Goal: Subscribe to service/newsletter

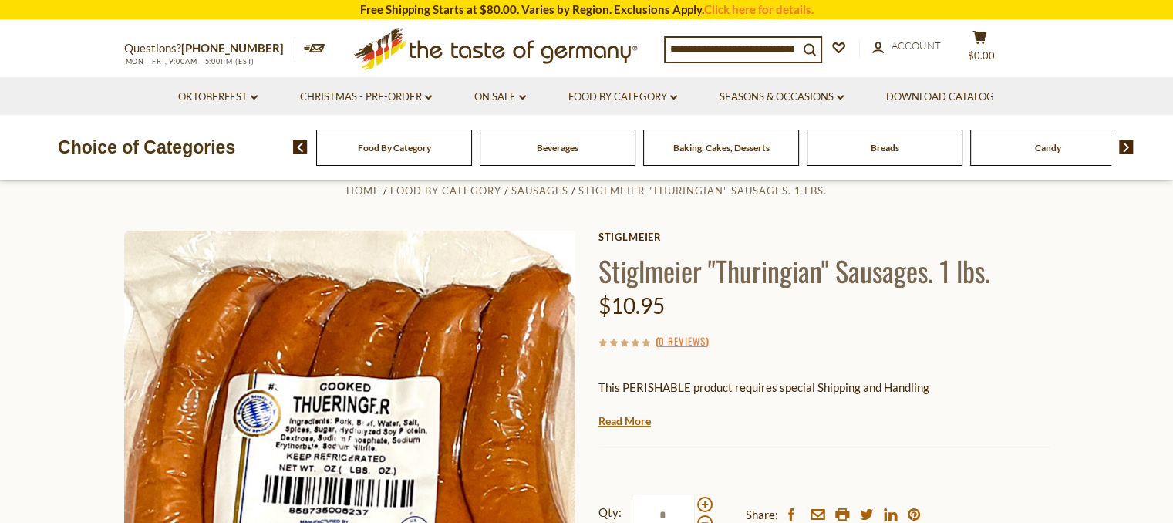
scroll to position [21, 0]
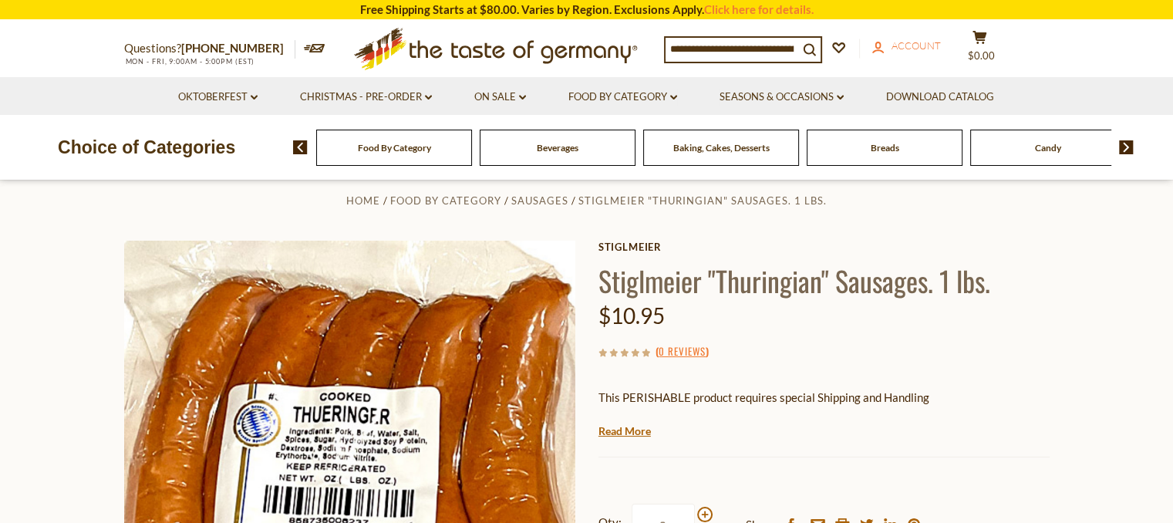
click at [906, 40] on span "Account" at bounding box center [916, 45] width 49 height 12
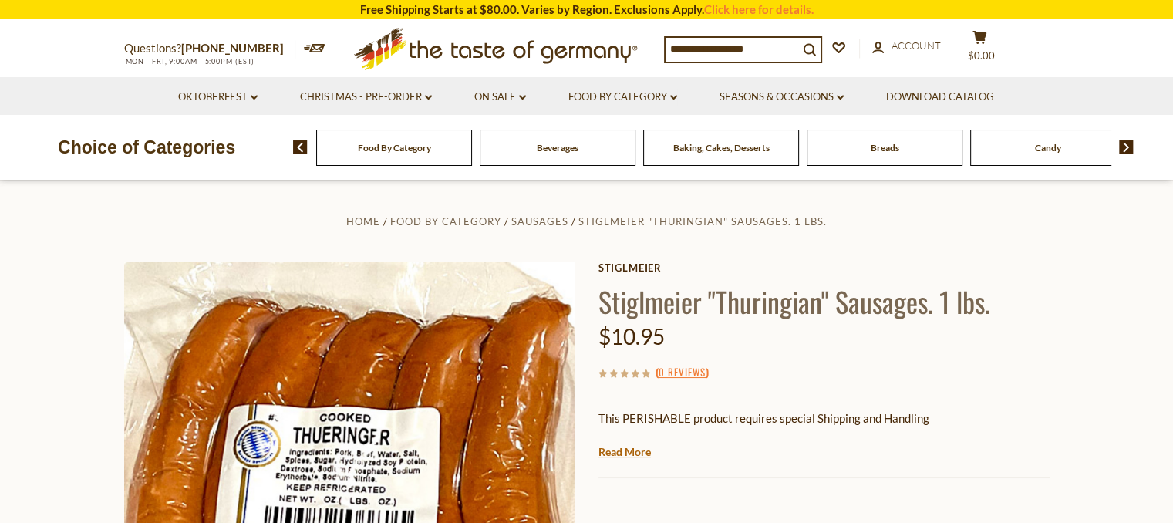
scroll to position [21, 0]
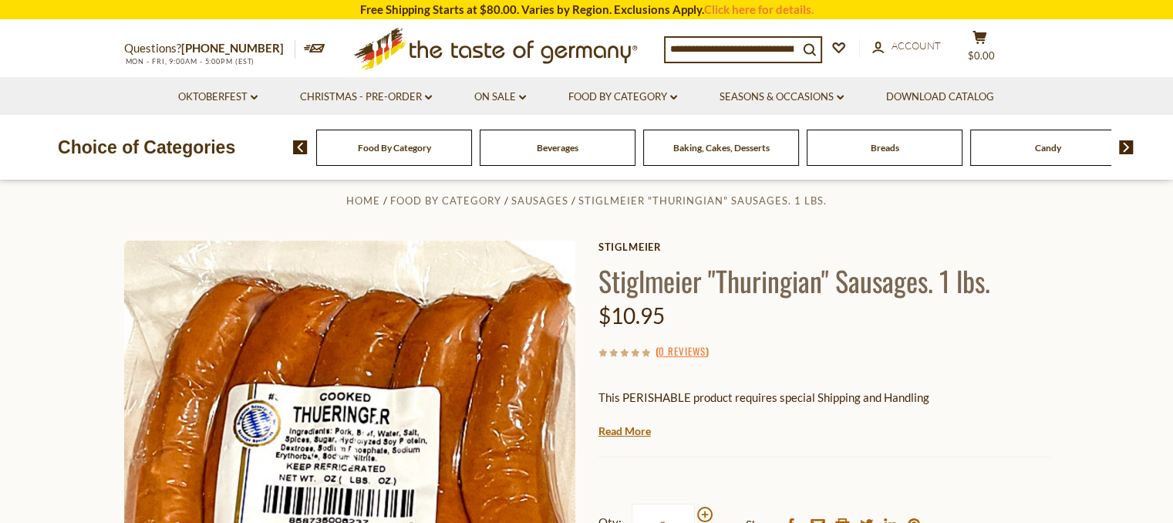
click at [383, 158] on div "Food By Category" at bounding box center [394, 148] width 156 height 36
click at [466, 44] on icon ".st0{fill:#EDD300;} .st1{fill:#D33E21;}" at bounding box center [496, 49] width 288 height 56
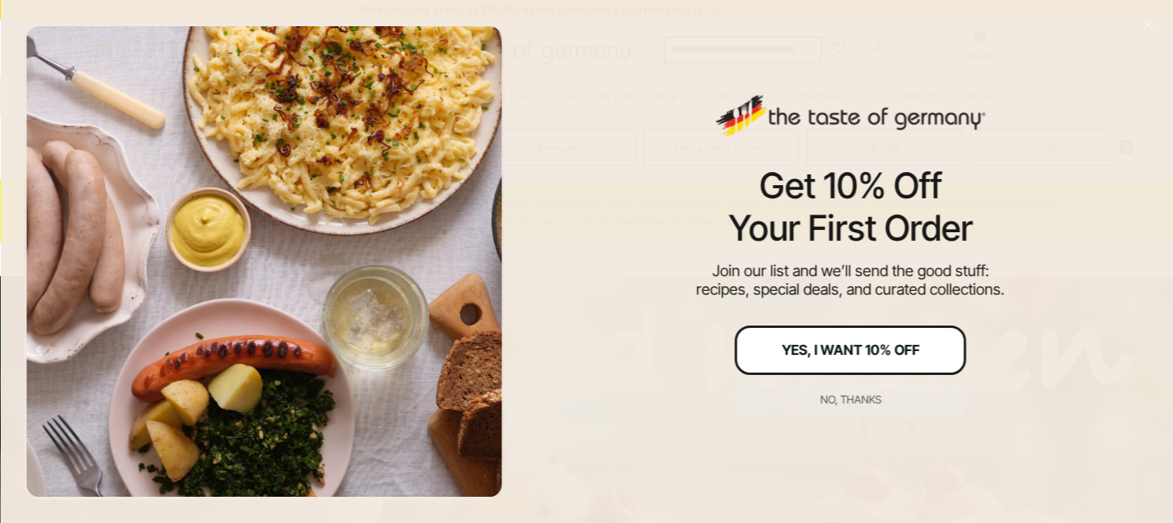
click at [814, 348] on div "Yes, I Want 10% Off" at bounding box center [850, 350] width 138 height 14
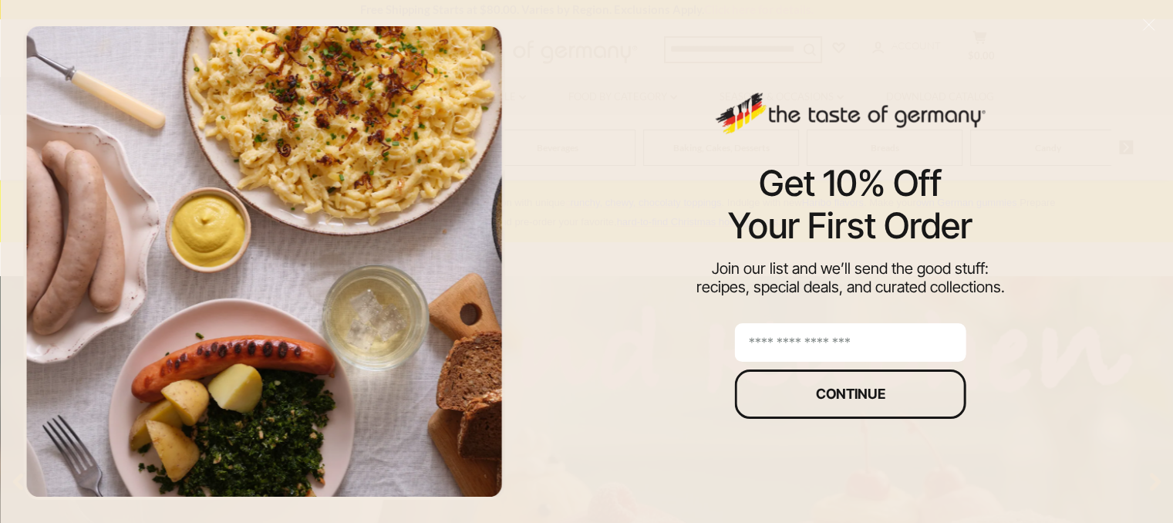
click at [814, 348] on input "email" at bounding box center [850, 342] width 231 height 39
type input "**********"
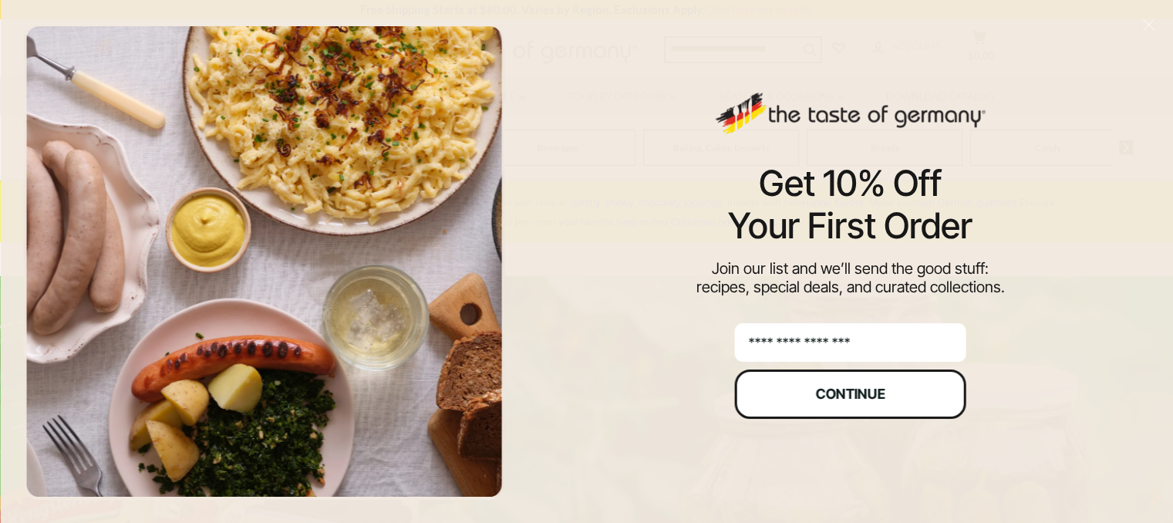
click at [850, 387] on div "Continue" at bounding box center [850, 394] width 69 height 14
click at [0, 0] on div "Thank you! Keep an eye on your inbox for updates! Back to site" at bounding box center [0, 0] width 0 height 0
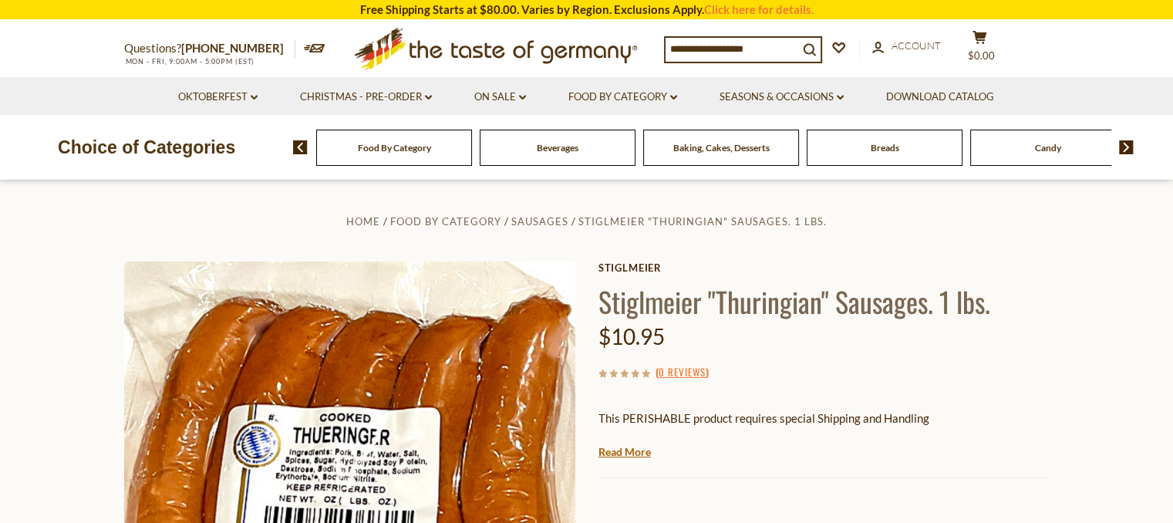
scroll to position [21, 0]
click at [302, 146] on img at bounding box center [300, 147] width 15 height 14
click at [304, 151] on img at bounding box center [300, 147] width 15 height 14
click at [305, 150] on img at bounding box center [300, 147] width 15 height 14
click at [378, 146] on span "Food By Category" at bounding box center [393, 148] width 73 height 12
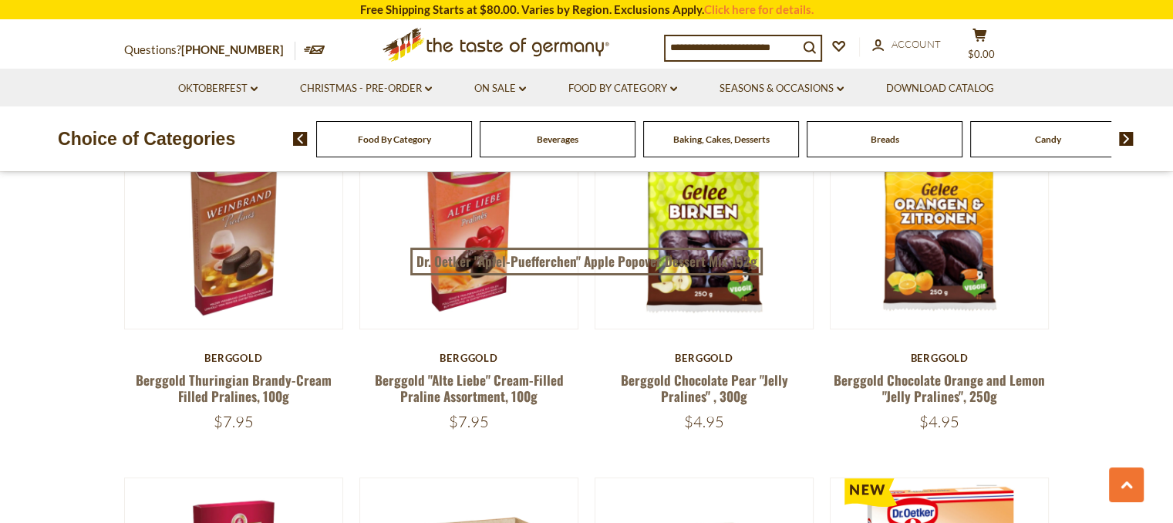
scroll to position [669, 0]
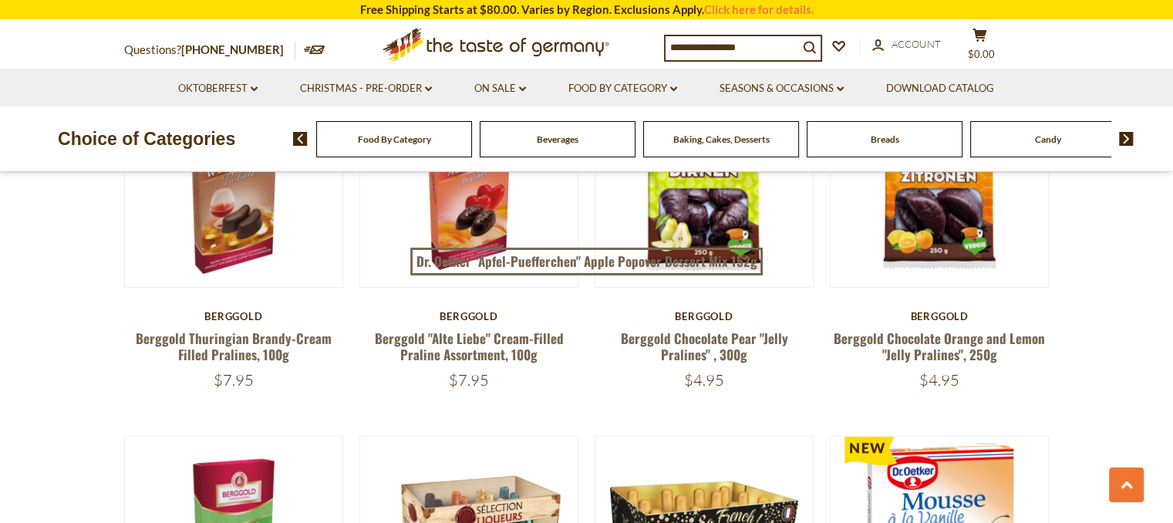
click at [1126, 146] on img at bounding box center [1126, 139] width 15 height 14
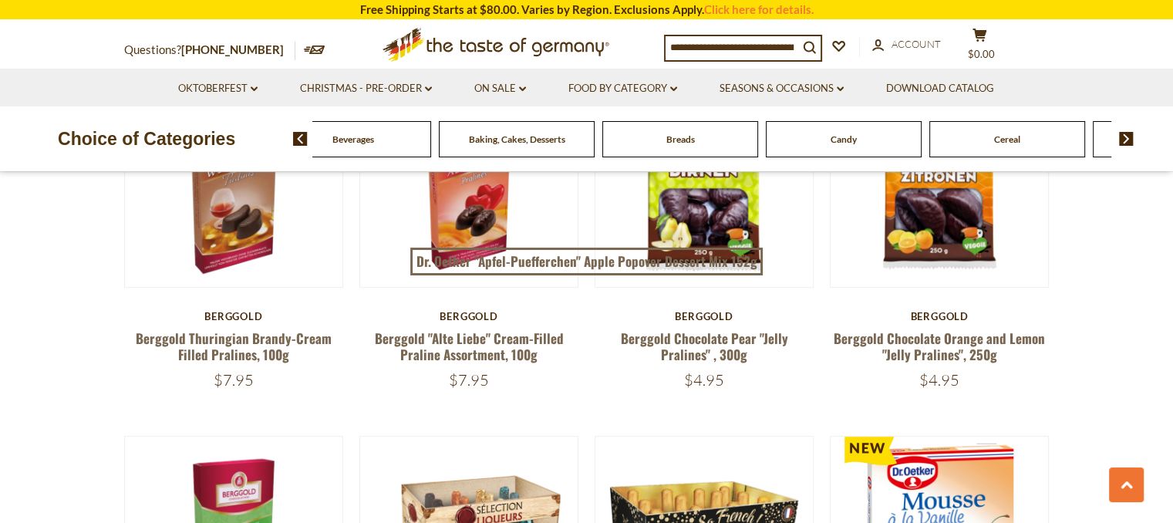
click at [1126, 138] on img at bounding box center [1126, 139] width 15 height 14
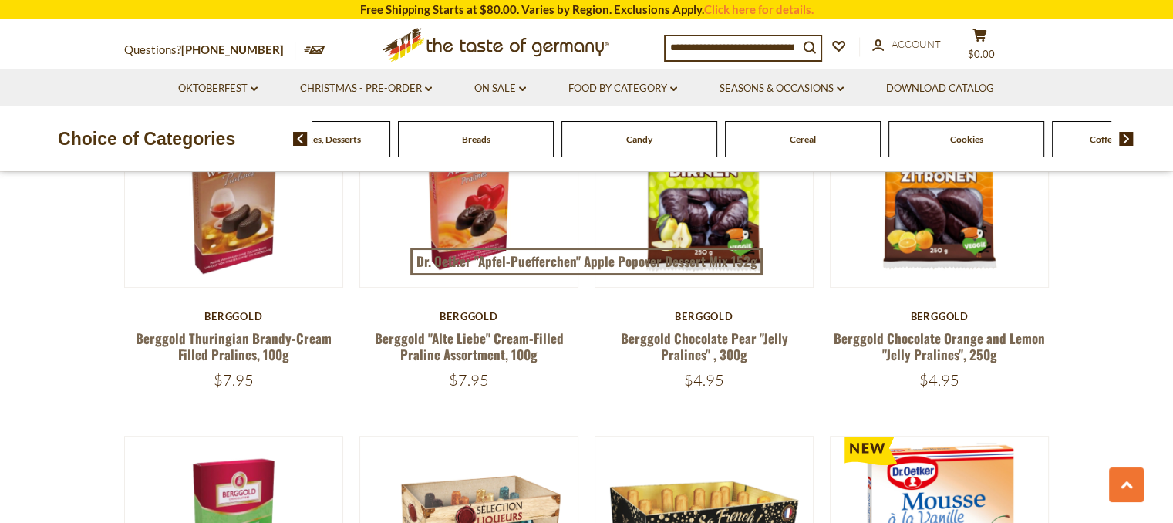
click at [1126, 138] on img at bounding box center [1126, 139] width 15 height 14
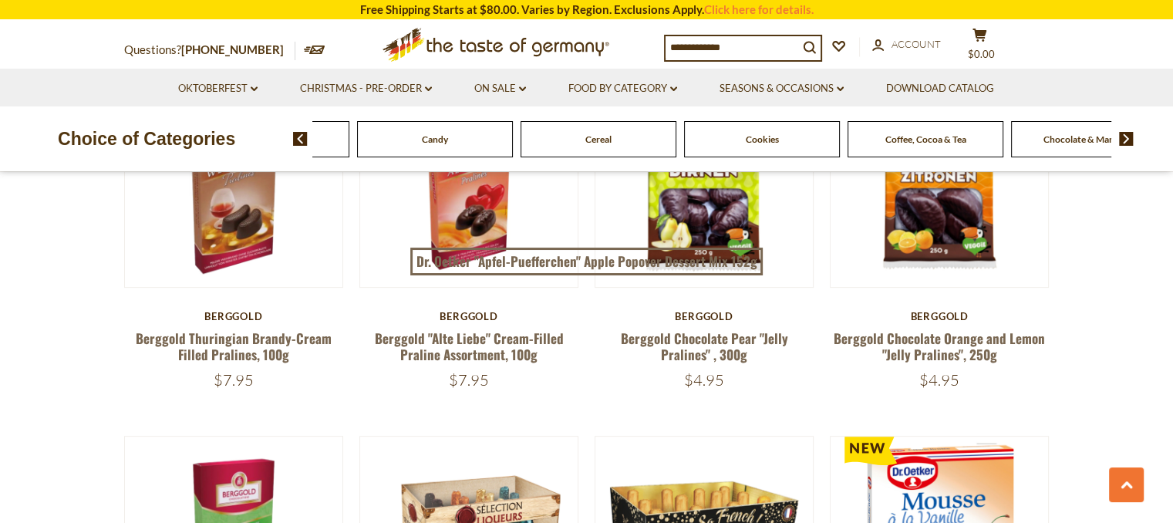
click at [1126, 139] on img at bounding box center [1126, 139] width 15 height 14
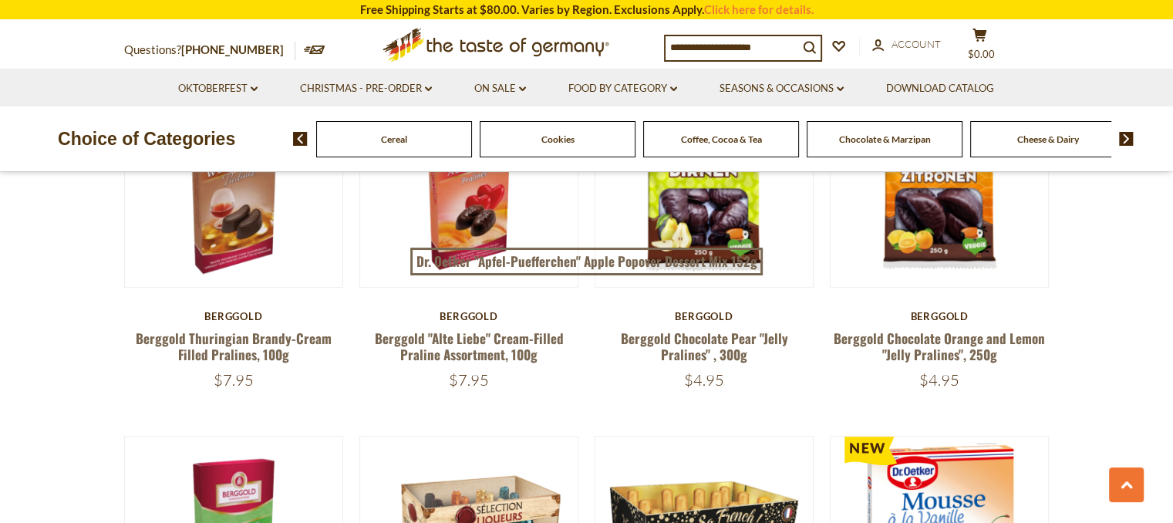
click at [1126, 139] on img at bounding box center [1126, 139] width 15 height 14
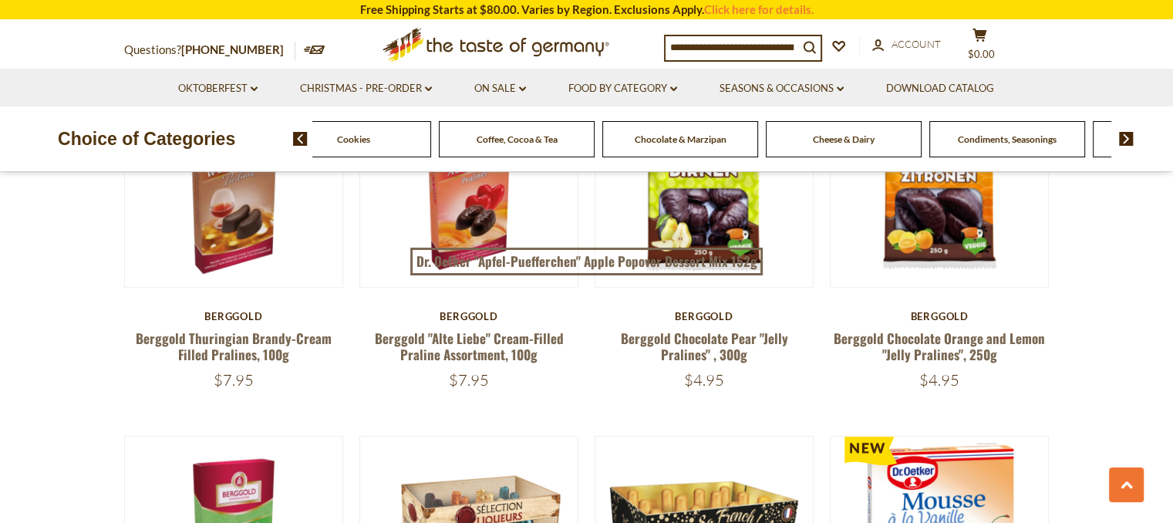
click at [1126, 139] on img at bounding box center [1126, 139] width 15 height 14
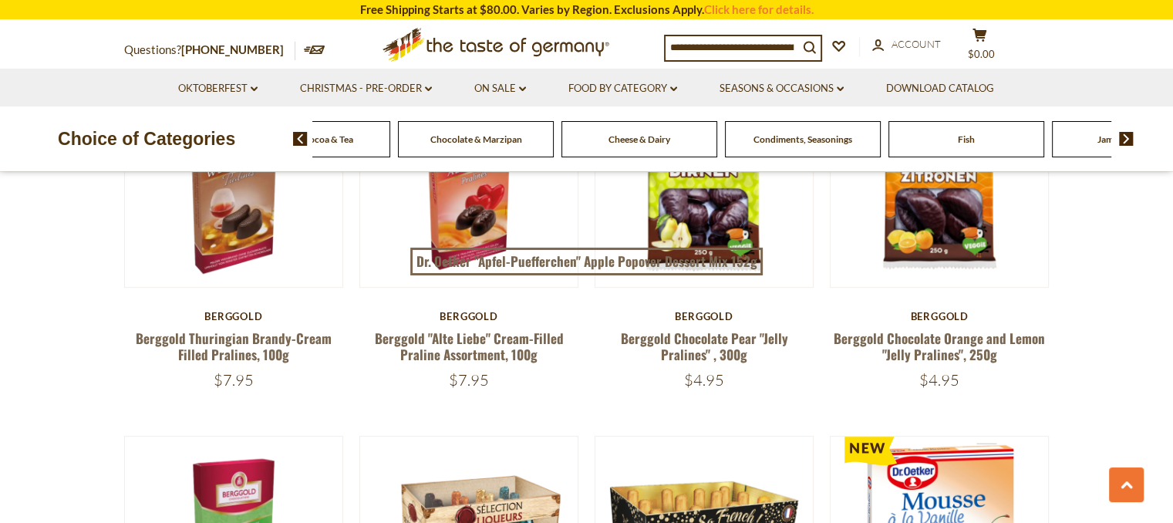
click at [1126, 139] on img at bounding box center [1126, 139] width 15 height 14
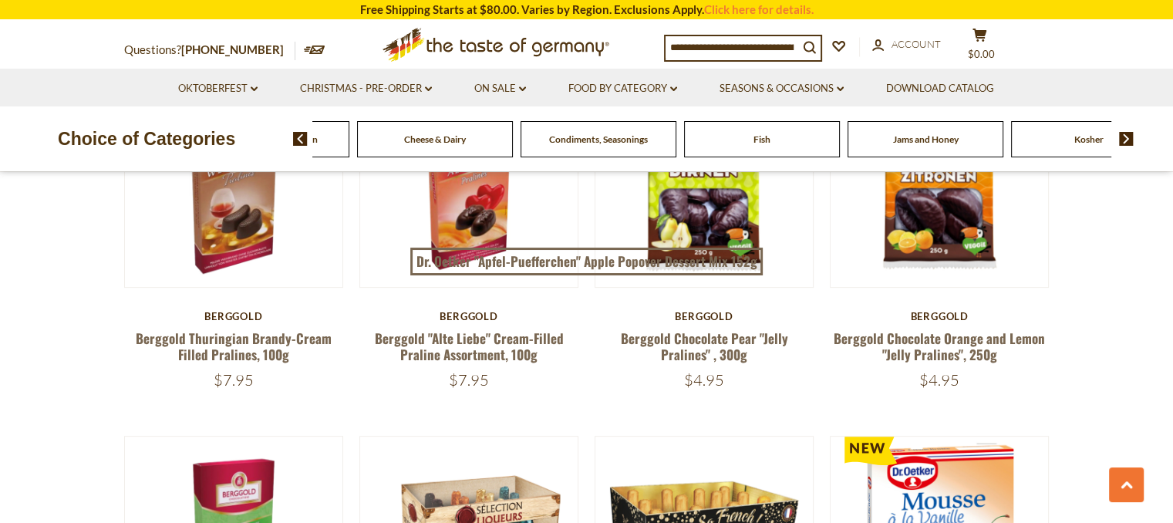
click at [1126, 139] on img at bounding box center [1126, 139] width 15 height 14
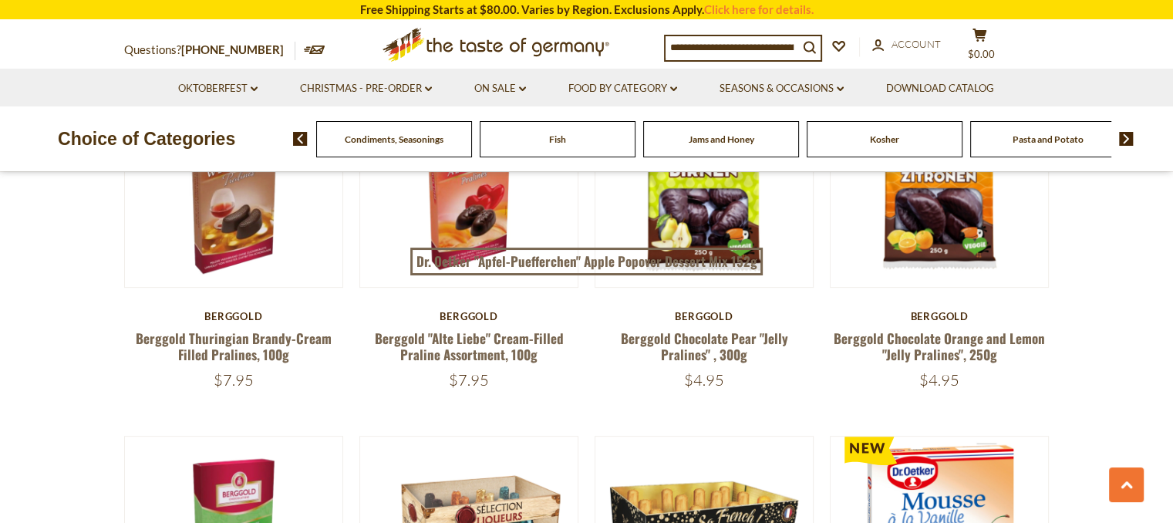
click at [1126, 139] on img at bounding box center [1126, 139] width 15 height 14
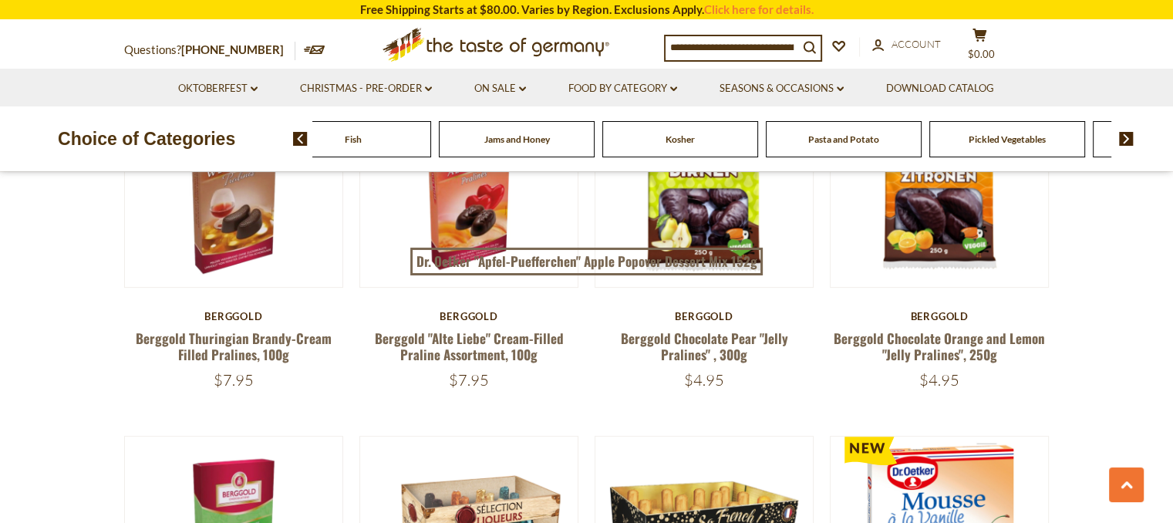
click at [1126, 139] on img at bounding box center [1126, 139] width 15 height 14
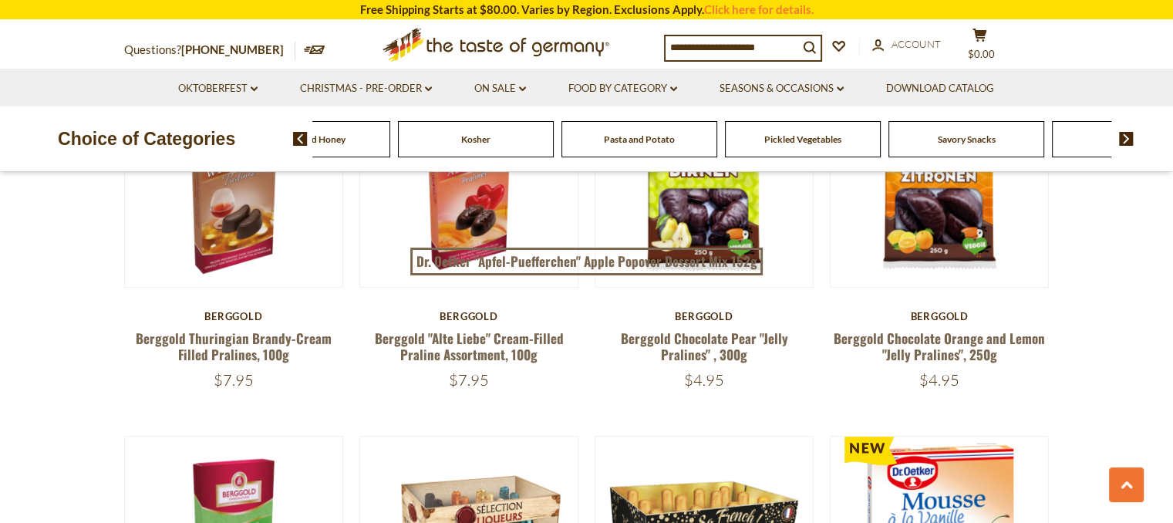
click at [1126, 139] on img at bounding box center [1126, 139] width 15 height 14
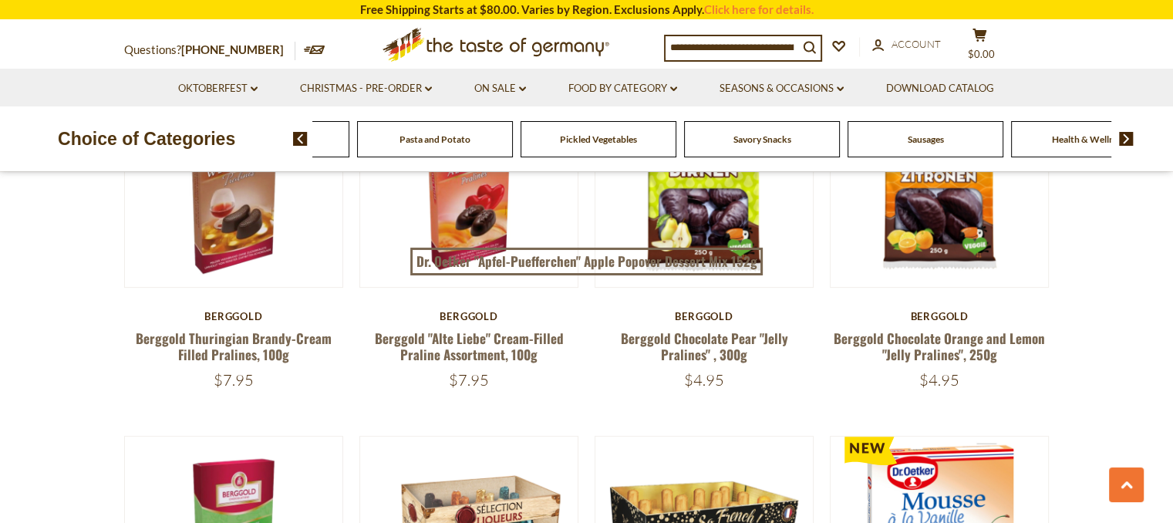
click at [921, 143] on span "Sausages" at bounding box center [926, 139] width 36 height 12
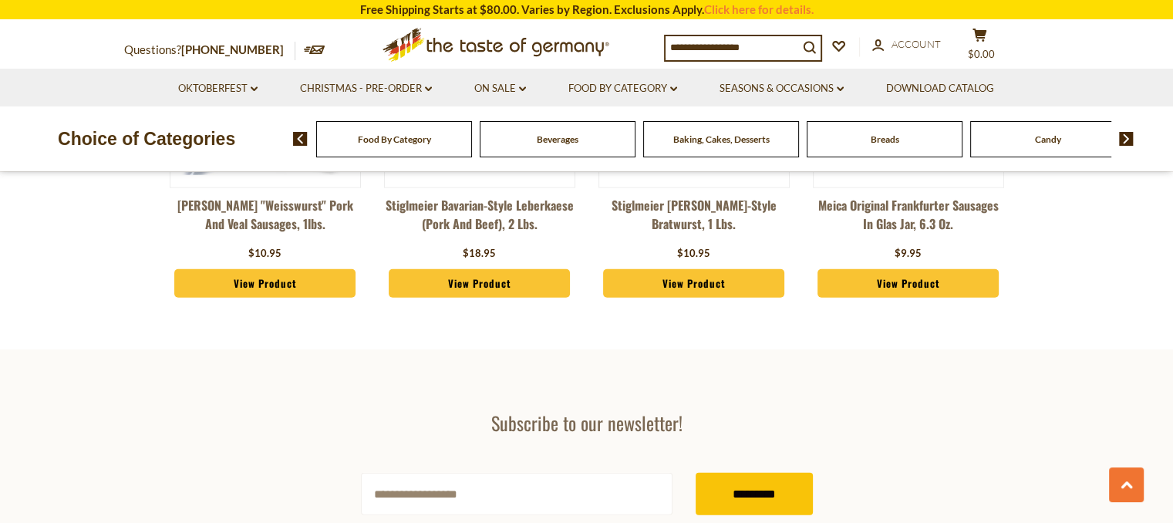
scroll to position [4441, 0]
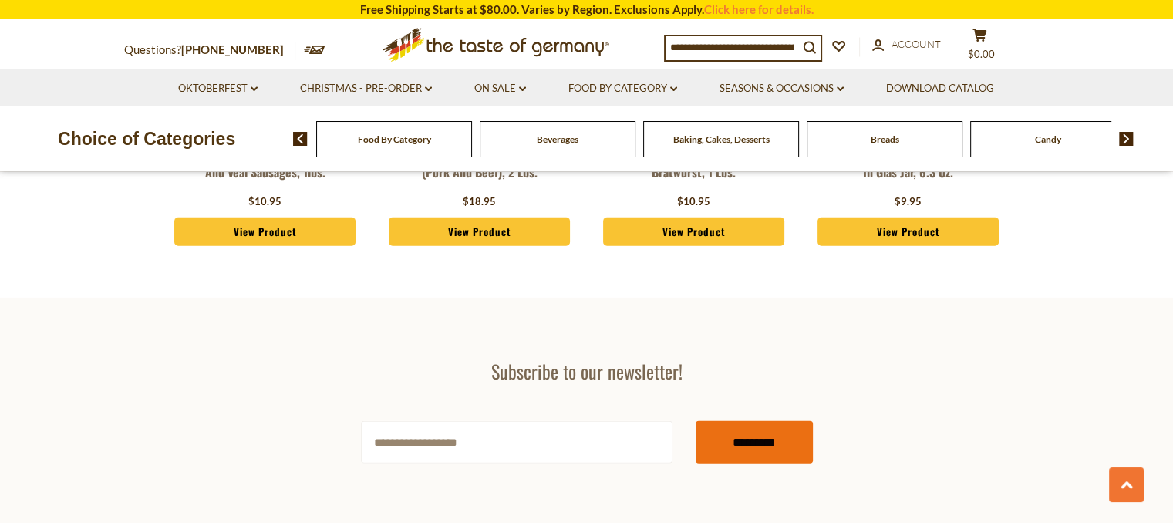
click at [733, 421] on input "*********" at bounding box center [754, 442] width 117 height 42
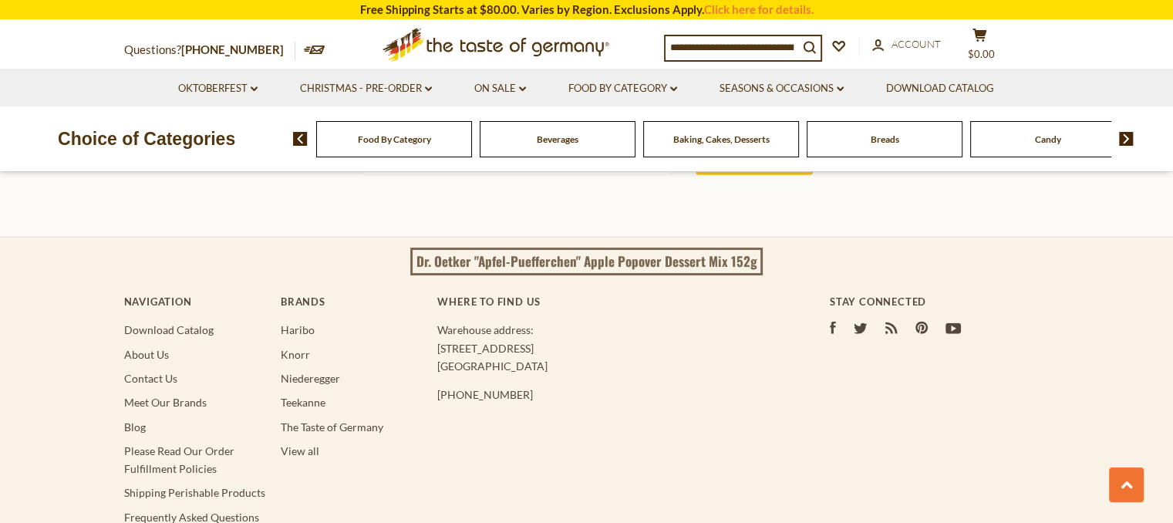
scroll to position [4415, 0]
